Goal: Information Seeking & Learning: Learn about a topic

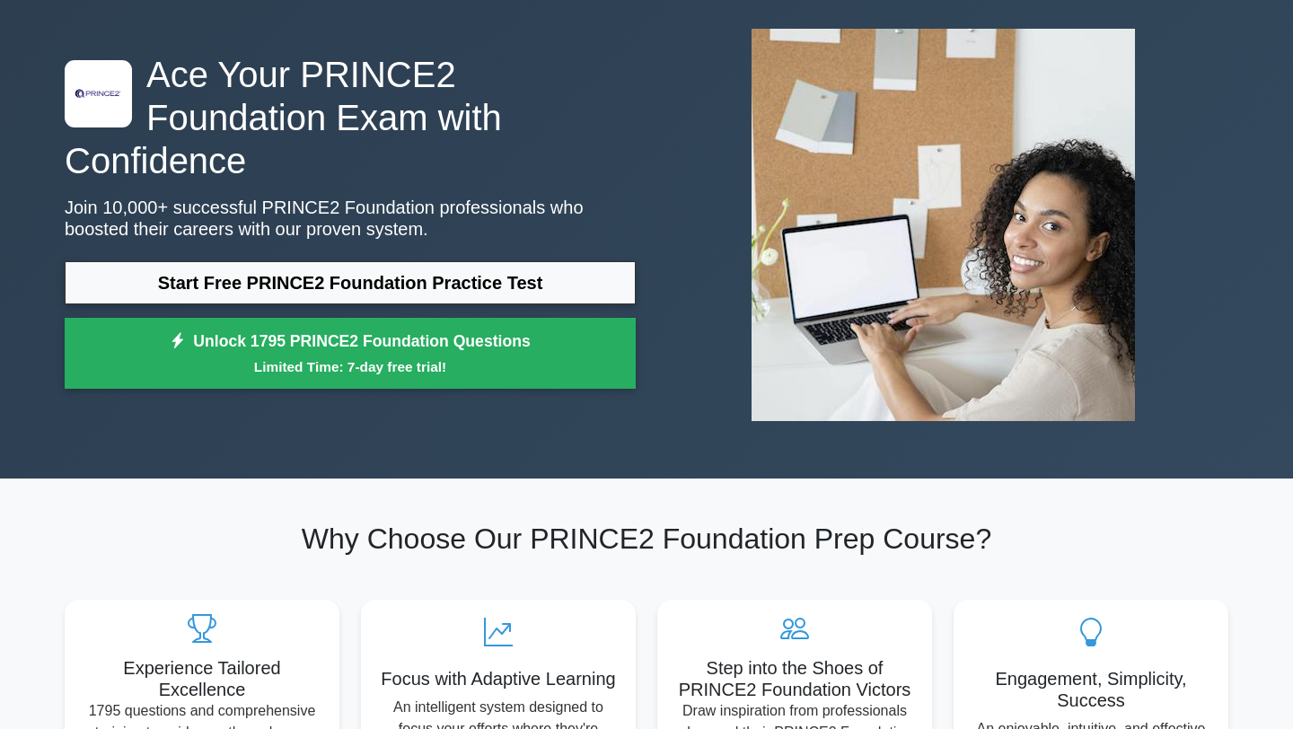
scroll to position [71, 0]
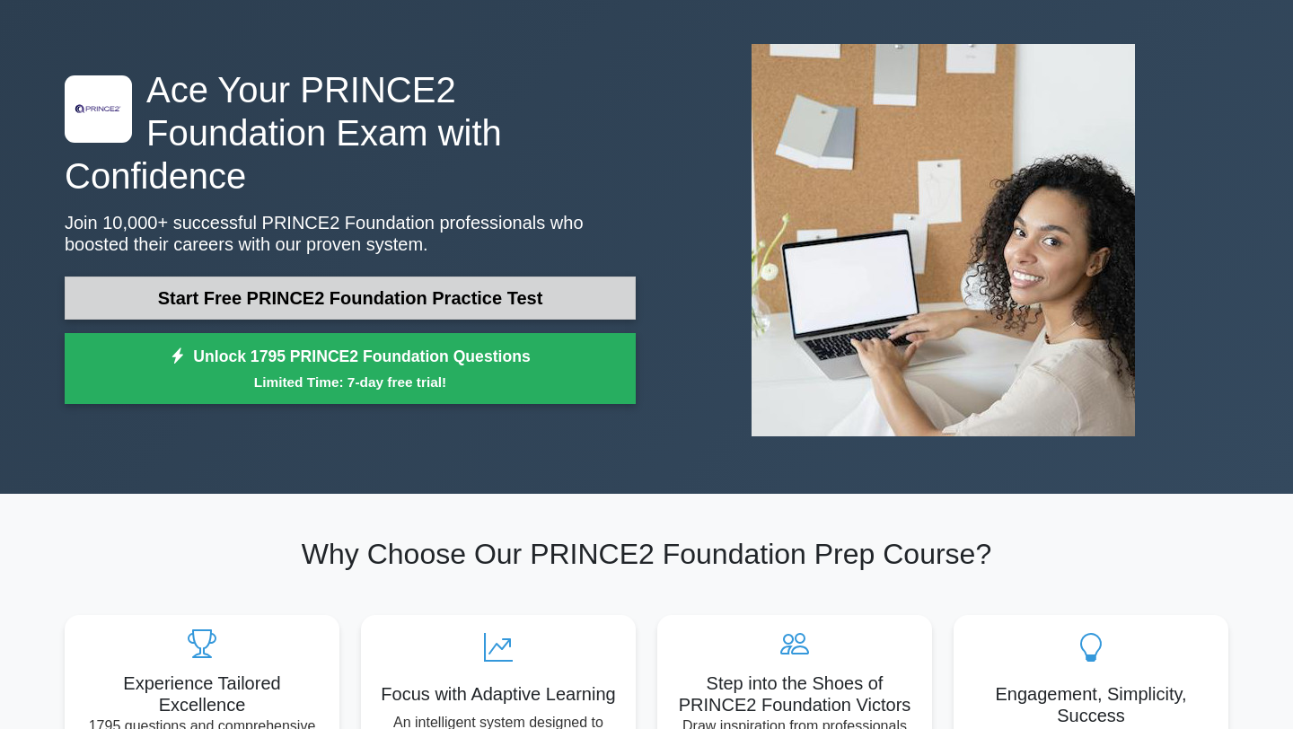
click at [412, 276] on link "Start Free PRINCE2 Foundation Practice Test" at bounding box center [350, 297] width 571 height 43
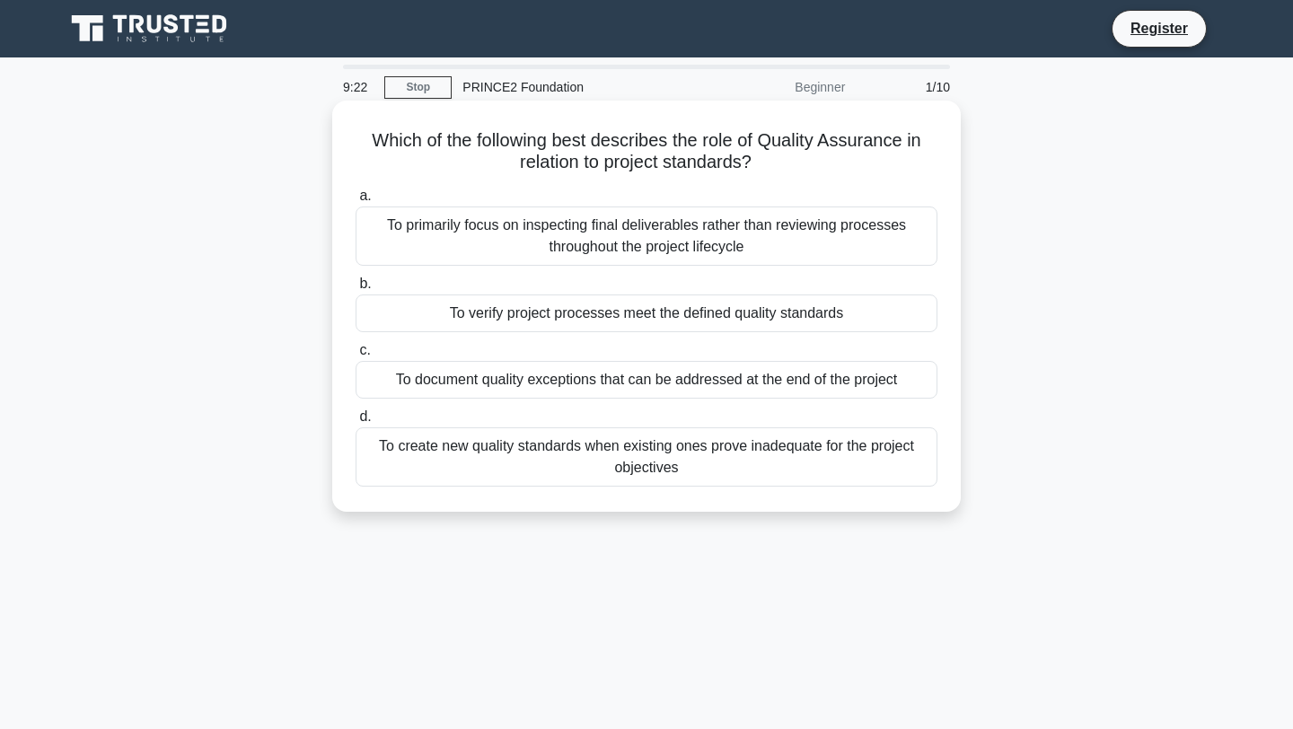
click at [742, 315] on div "To verify project processes meet the defined quality standards" at bounding box center [646, 313] width 582 height 38
click at [355, 290] on input "b. To verify project processes meet the defined quality standards" at bounding box center [355, 284] width 0 height 12
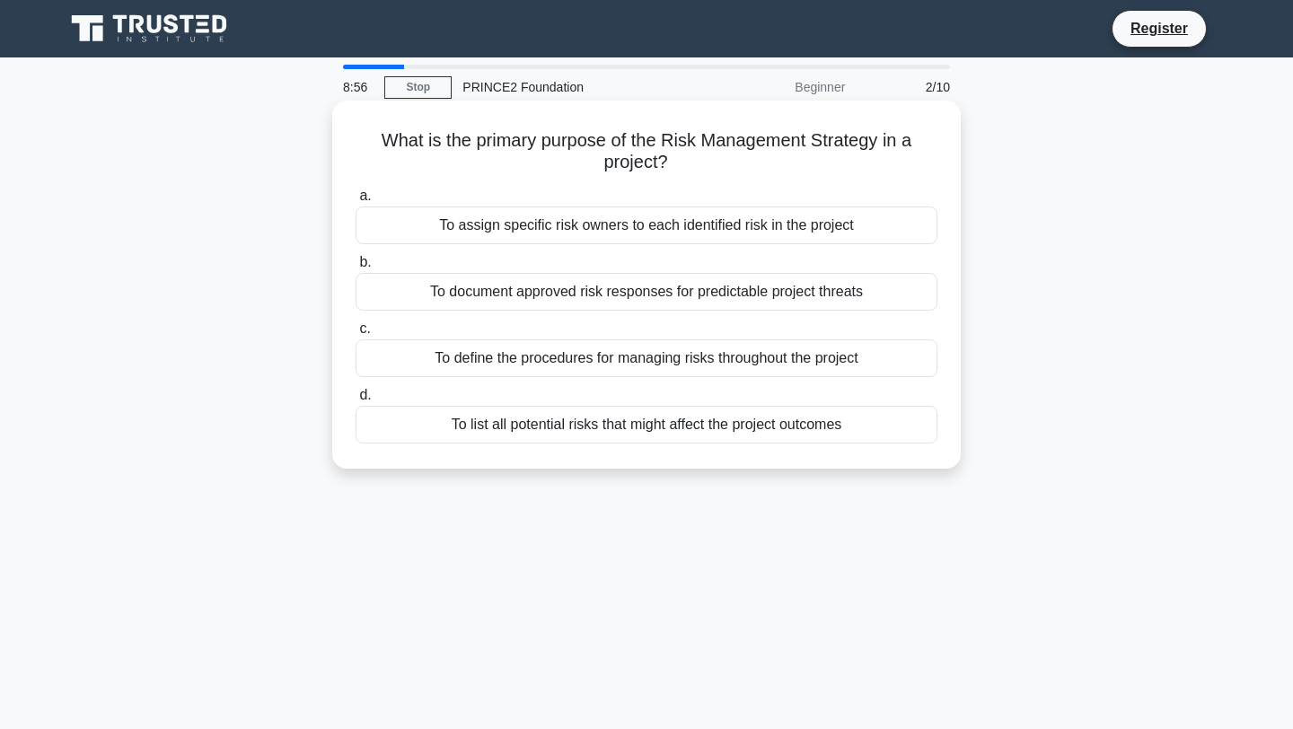
click at [762, 426] on div "To list all potential risks that might affect the project outcomes" at bounding box center [646, 425] width 582 height 38
click at [355, 401] on input "d. To list all potential risks that might affect the project outcomes" at bounding box center [355, 396] width 0 height 12
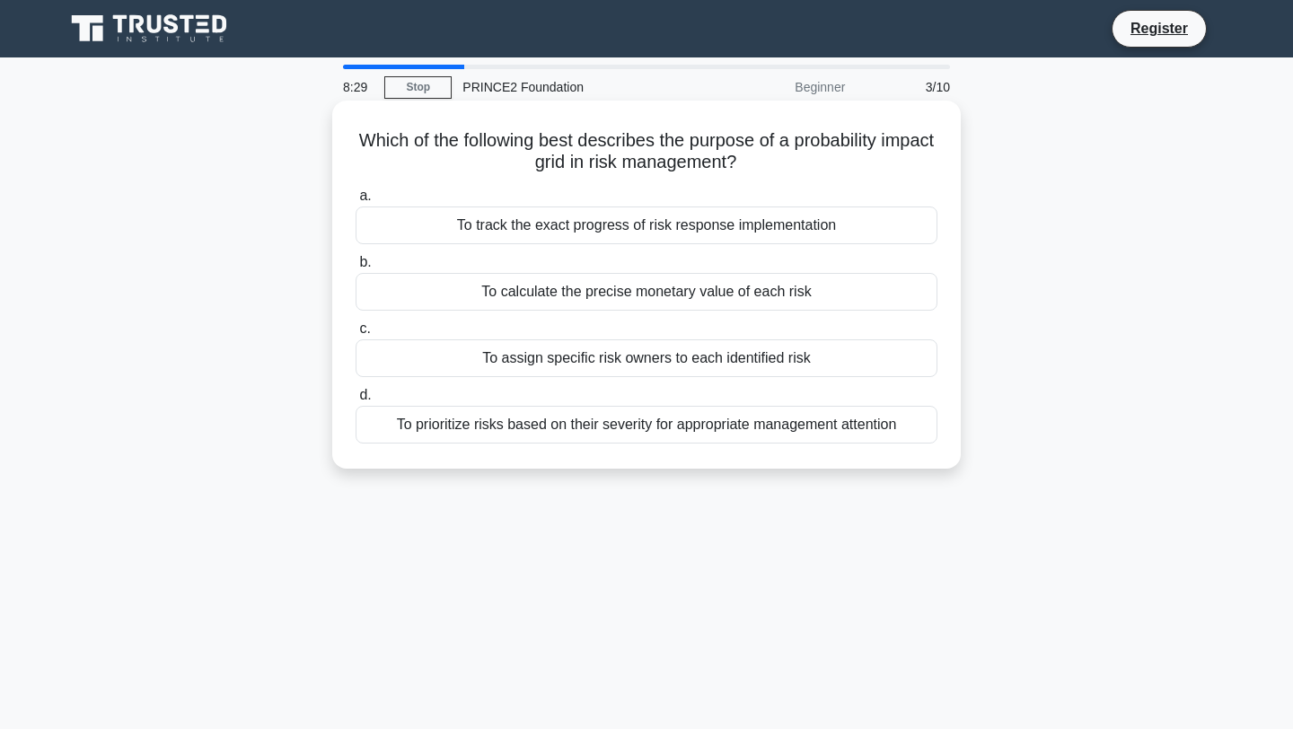
click at [820, 427] on div "To prioritize risks based on their severity for appropriate management attention" at bounding box center [646, 425] width 582 height 38
click at [355, 401] on input "d. To prioritize risks based on their severity for appropriate management atten…" at bounding box center [355, 396] width 0 height 12
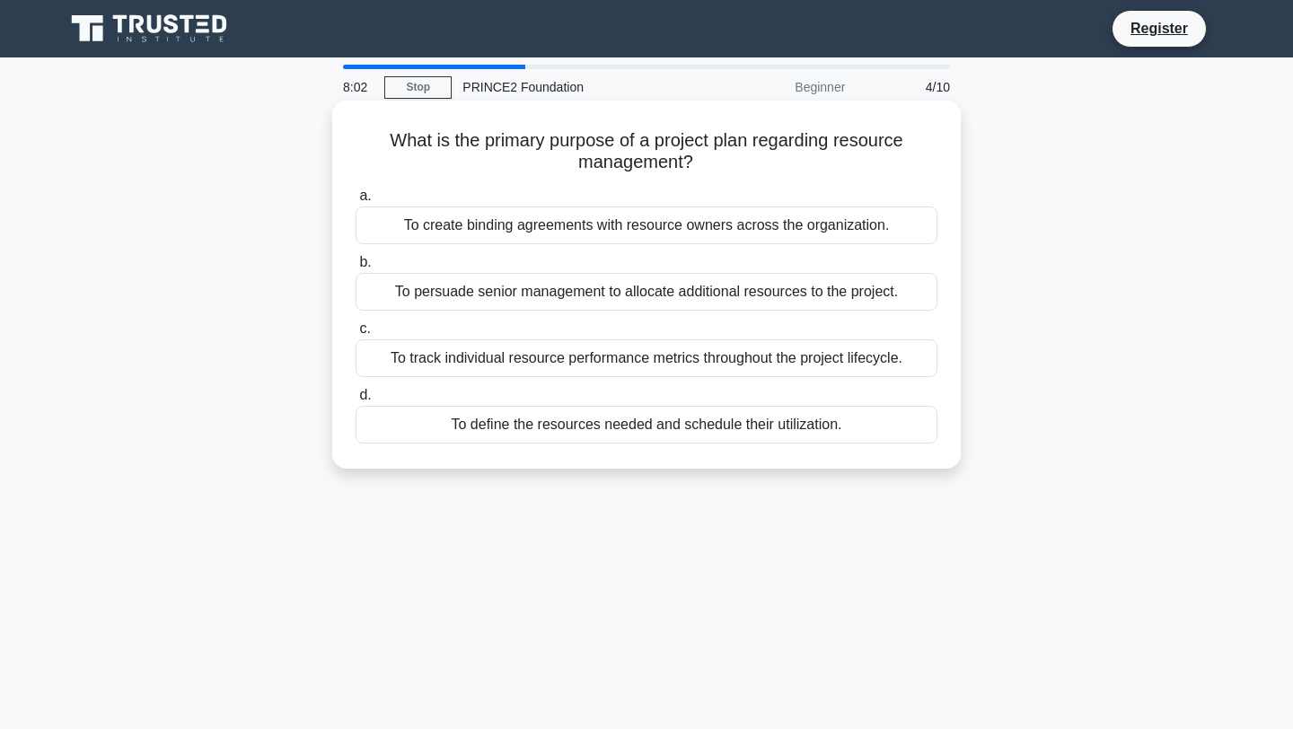
click at [820, 427] on div "To define the resources needed and schedule their utilization." at bounding box center [646, 425] width 582 height 38
click at [355, 401] on input "d. To define the resources needed and schedule their utilization." at bounding box center [355, 396] width 0 height 12
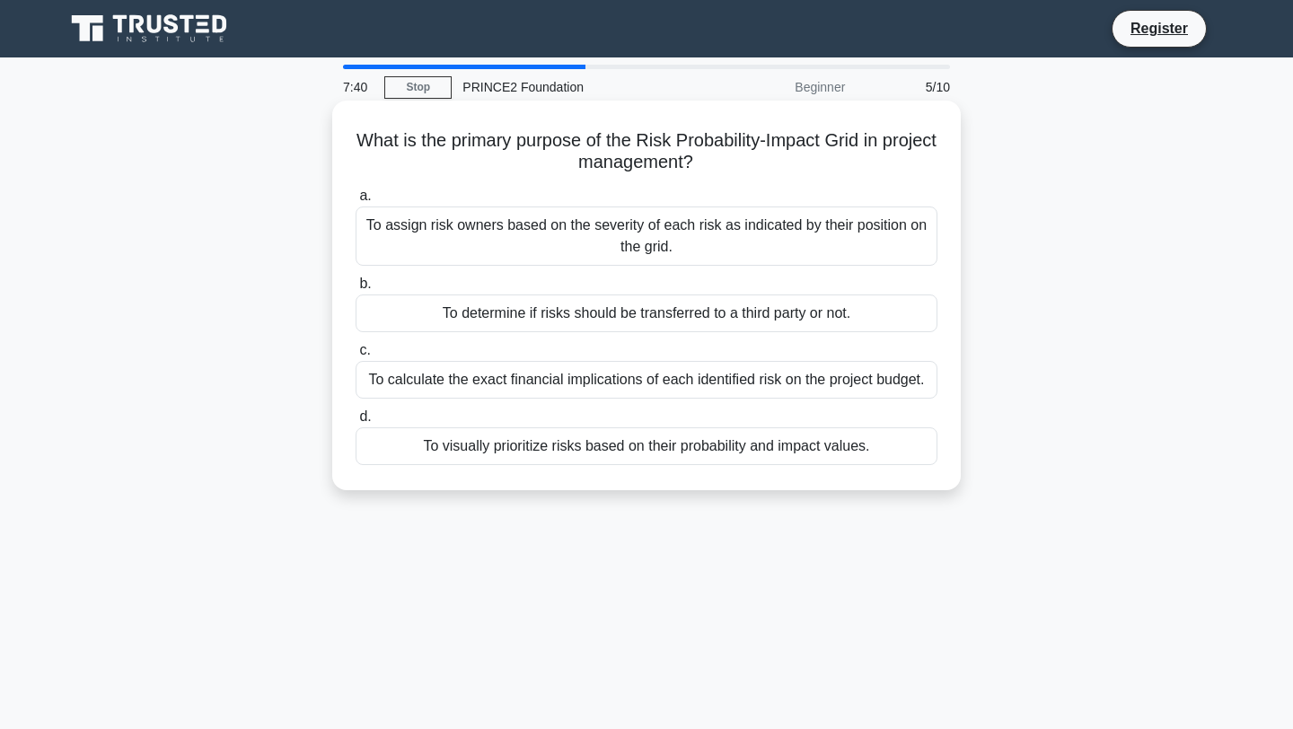
click at [847, 250] on div "To assign risk owners based on the severity of each risk as indicated by their …" at bounding box center [646, 235] width 582 height 59
click at [355, 202] on input "a. To assign risk owners based on the severity of each risk as indicated by the…" at bounding box center [355, 196] width 0 height 12
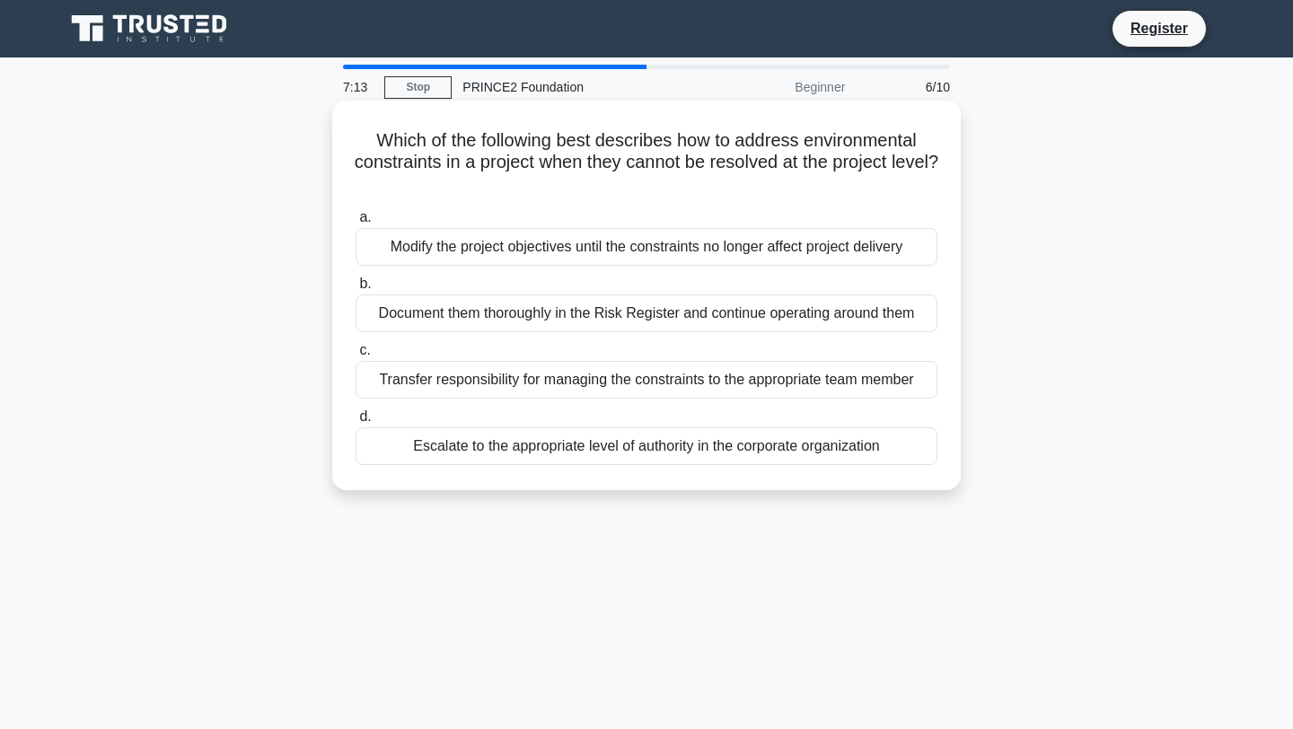
click at [839, 380] on div "Transfer responsibility for managing the constraints to the appropriate team me…" at bounding box center [646, 380] width 582 height 38
click at [355, 356] on input "c. Transfer responsibility for managing the constraints to the appropriate team…" at bounding box center [355, 351] width 0 height 12
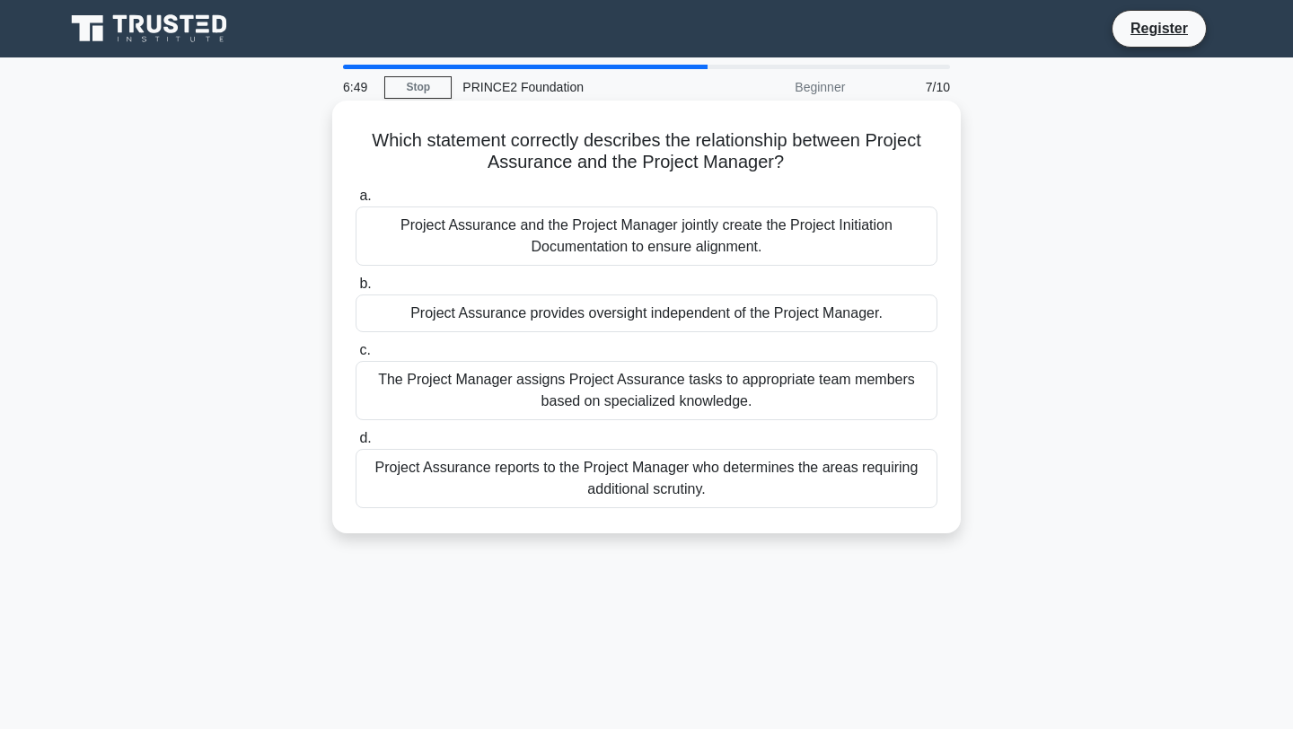
click at [802, 248] on div "Project Assurance and the Project Manager jointly create the Project Initiation…" at bounding box center [646, 235] width 582 height 59
click at [355, 202] on input "a. Project Assurance and the Project Manager jointly create the Project Initiat…" at bounding box center [355, 196] width 0 height 12
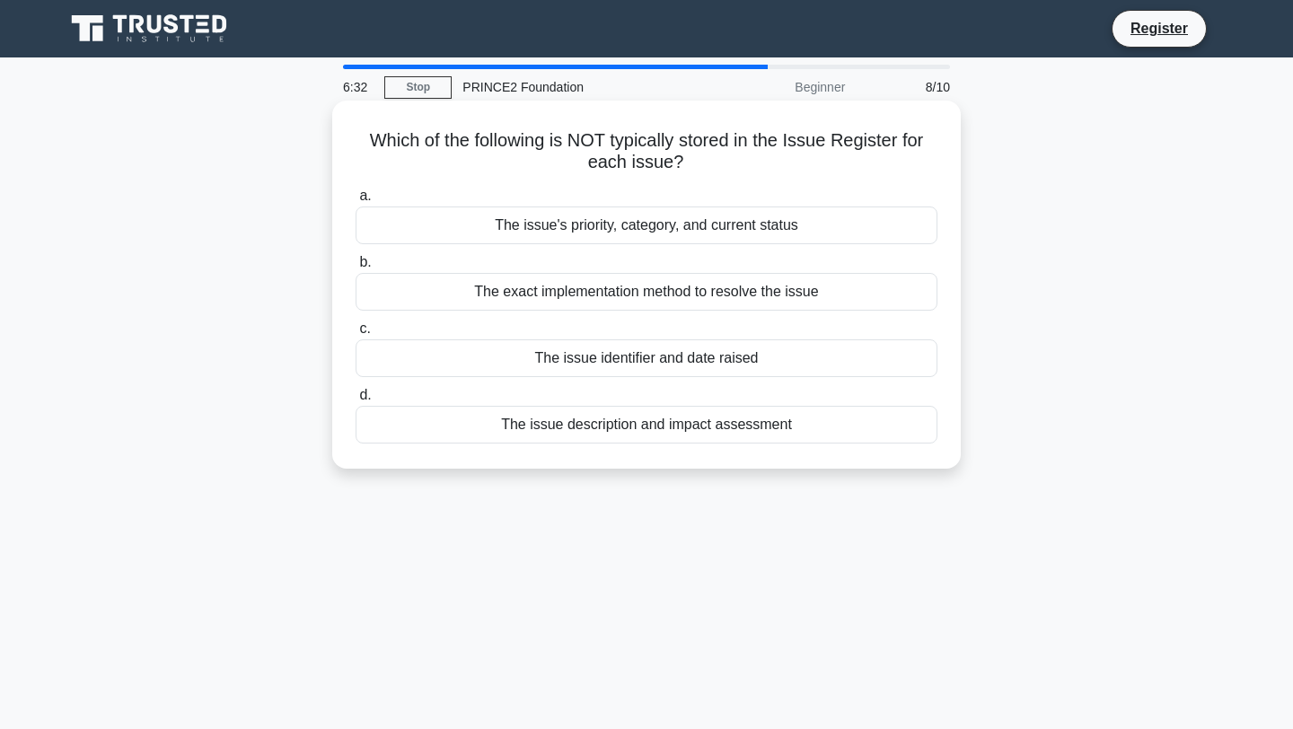
click at [835, 289] on div "The exact implementation method to resolve the issue" at bounding box center [646, 292] width 582 height 38
click at [355, 268] on input "b. The exact implementation method to resolve the issue" at bounding box center [355, 263] width 0 height 12
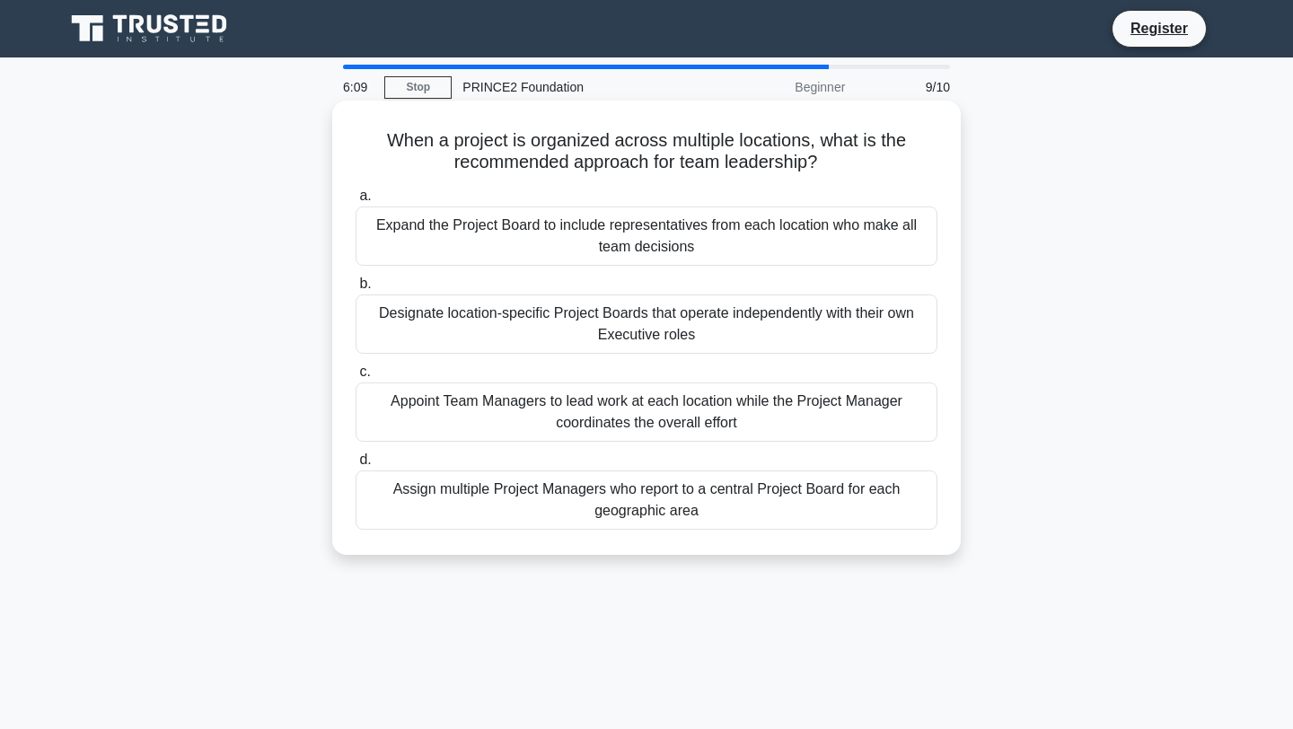
click at [762, 405] on div "Appoint Team Managers to lead work at each location while the Project Manager c…" at bounding box center [646, 411] width 582 height 59
click at [355, 378] on input "c. Appoint Team Managers to lead work at each location while the Project Manage…" at bounding box center [355, 372] width 0 height 12
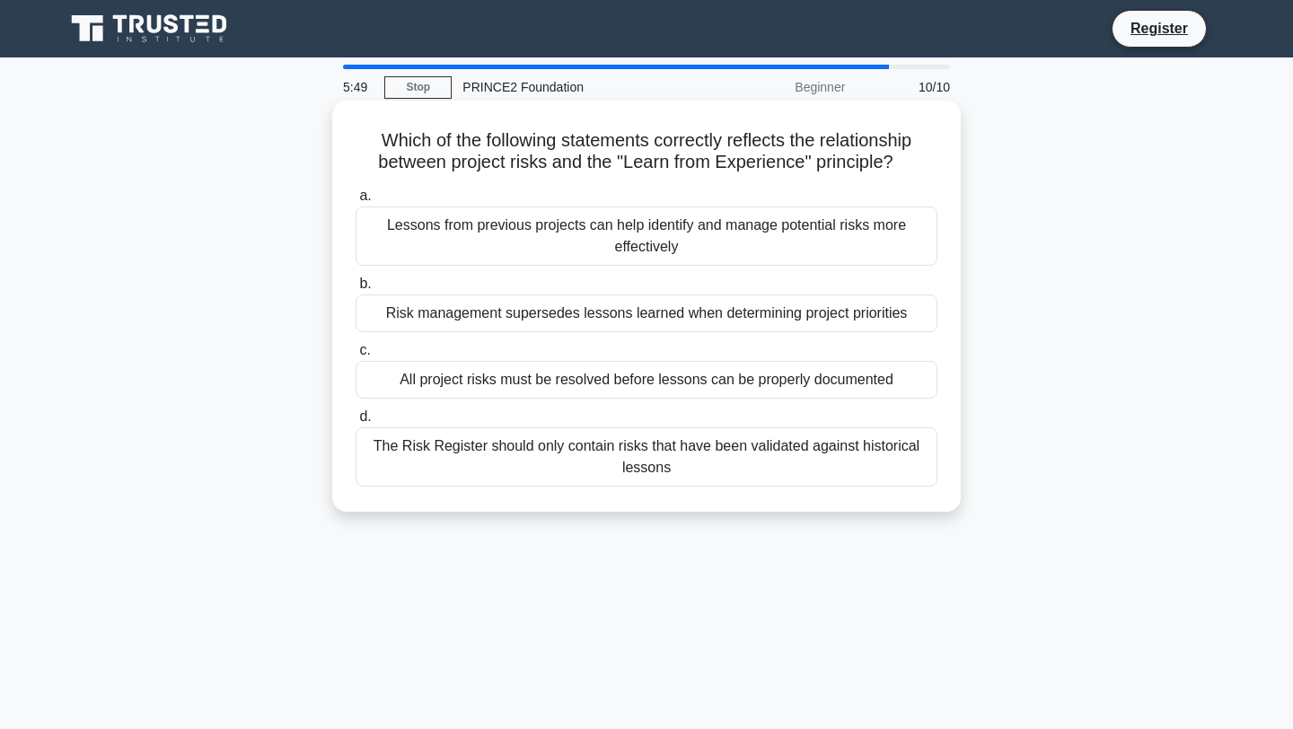
click at [880, 242] on div "Lessons from previous projects can help identify and manage potential risks mor…" at bounding box center [646, 235] width 582 height 59
click at [355, 202] on input "a. Lessons from previous projects can help identify and manage potential risks …" at bounding box center [355, 196] width 0 height 12
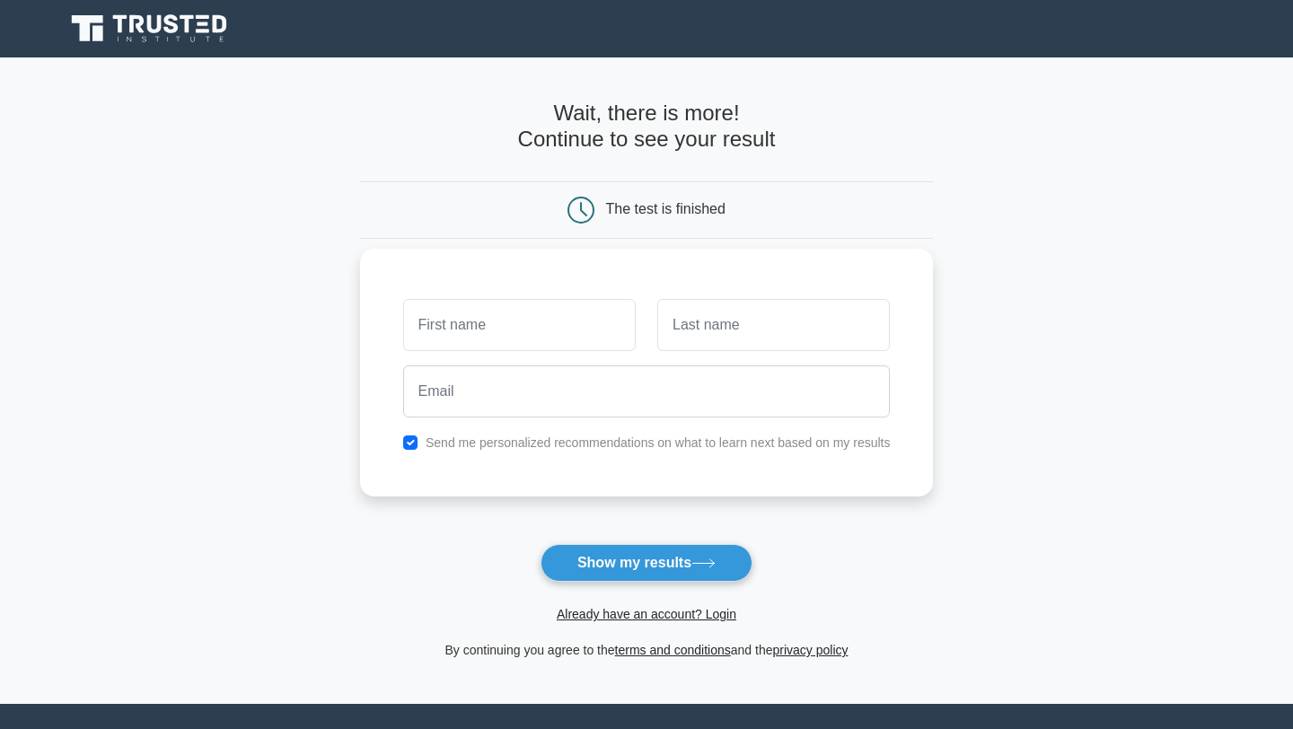
click at [470, 325] on input "text" at bounding box center [519, 325] width 232 height 52
type input "Szandra"
click at [697, 333] on input "text" at bounding box center [773, 325] width 232 height 52
type input "Papp"
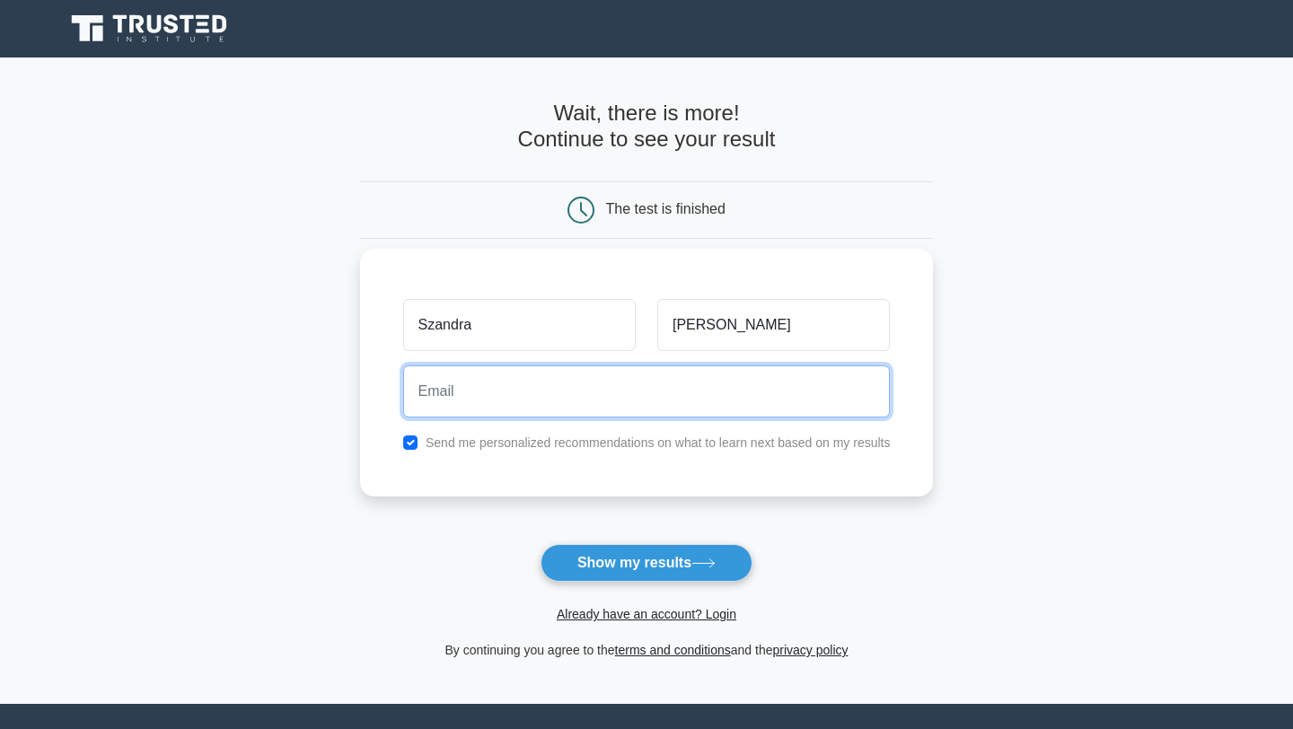
click at [702, 394] on input "email" at bounding box center [646, 391] width 487 height 52
type input "szandra.papp00@gmail.com"
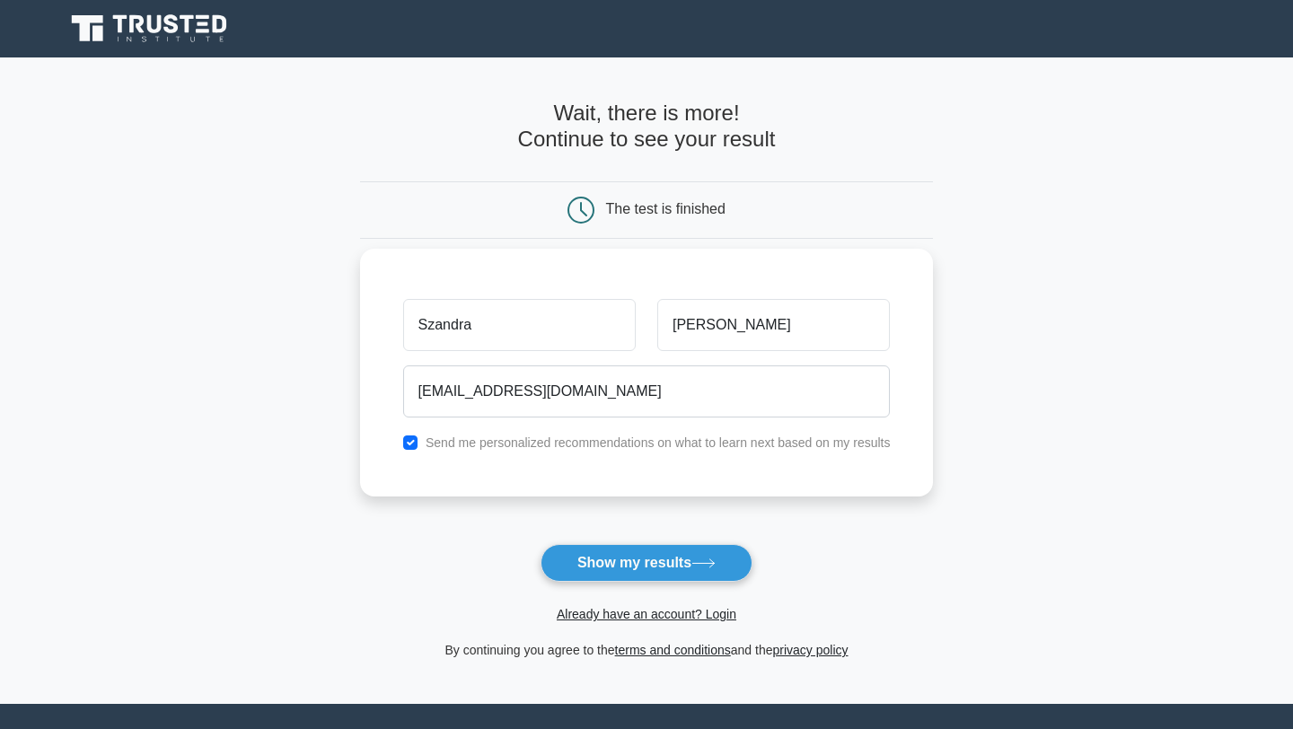
click at [620, 441] on label "Send me personalized recommendations on what to learn next based on my results" at bounding box center [657, 442] width 465 height 14
click at [416, 441] on input "checkbox" at bounding box center [410, 442] width 14 height 14
checkbox input "false"
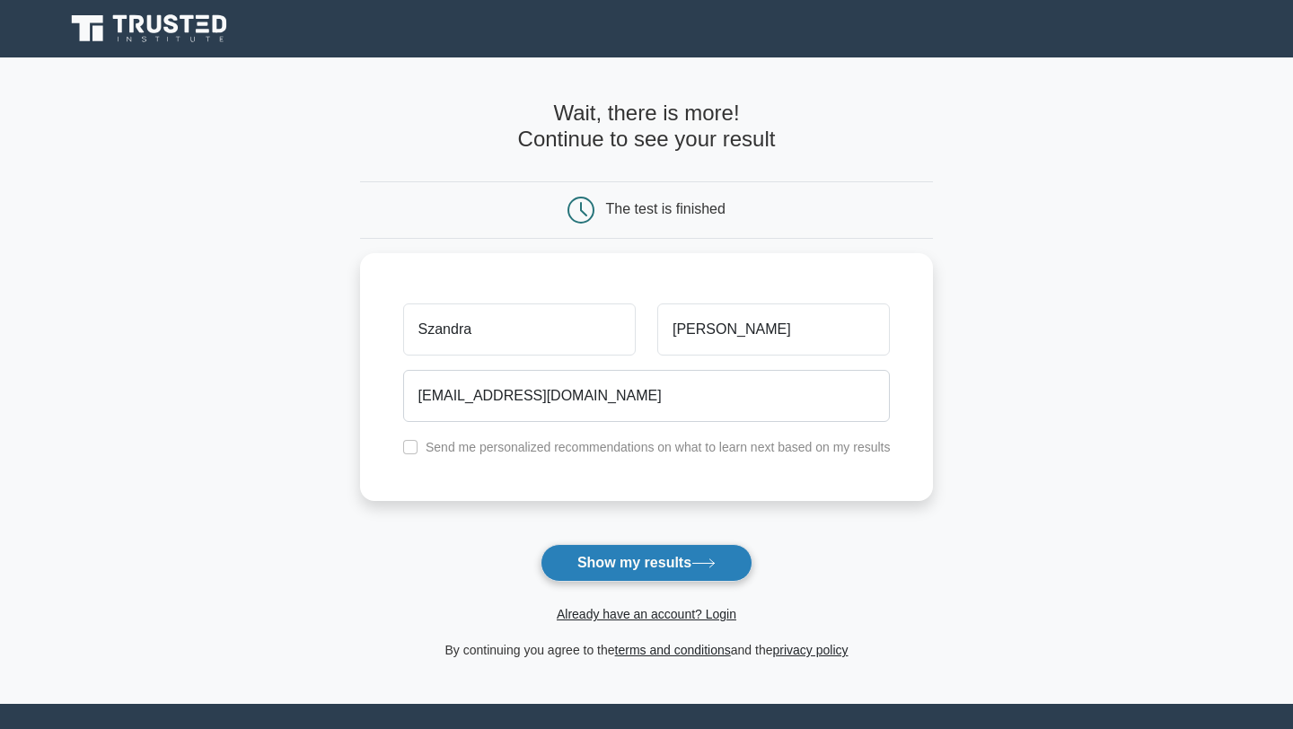
click at [602, 561] on button "Show my results" at bounding box center [646, 563] width 212 height 38
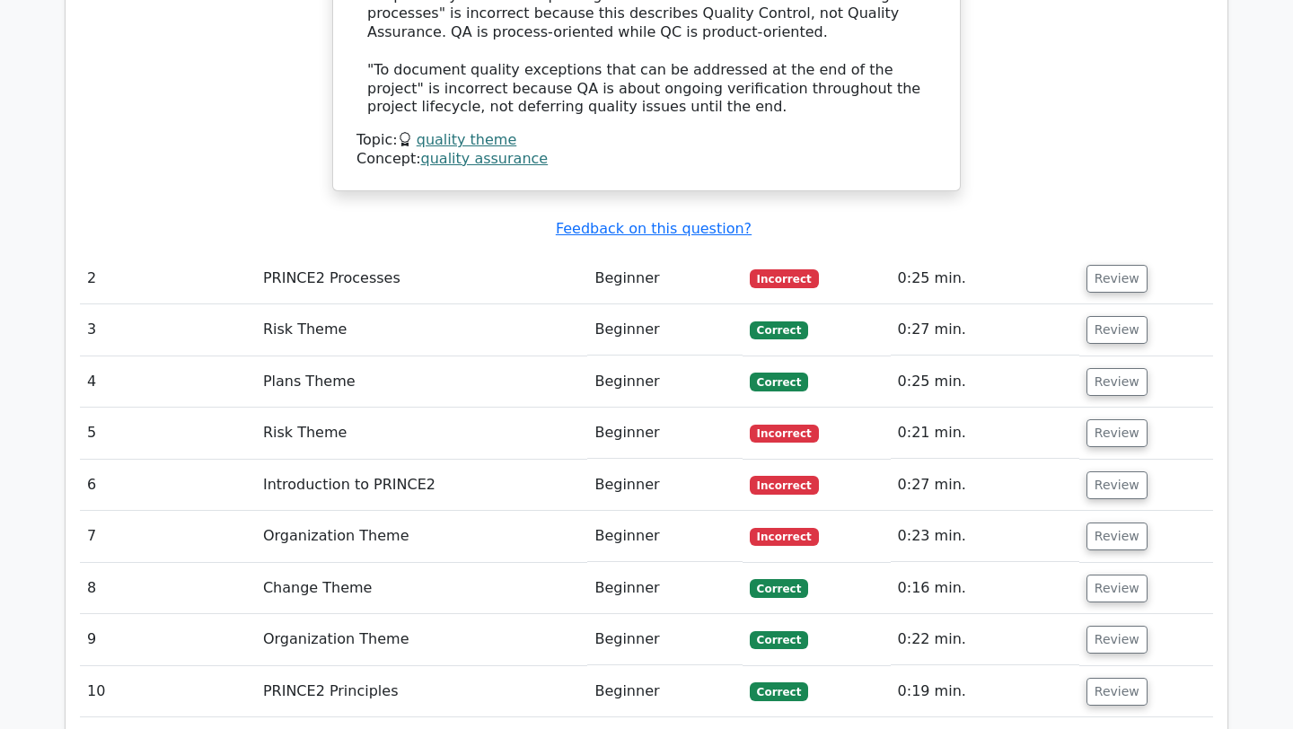
scroll to position [2428, 0]
